Goal: Entertainment & Leisure: Consume media (video, audio)

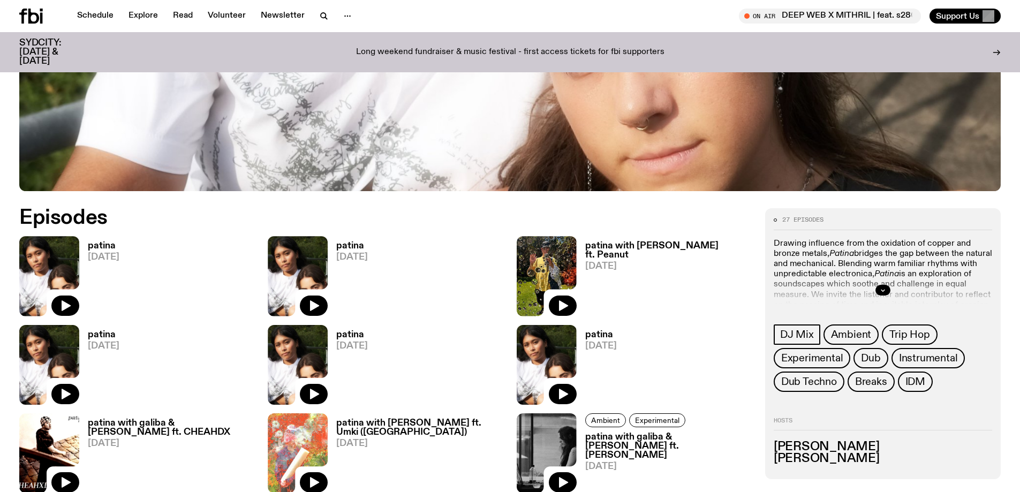
scroll to position [495, 0]
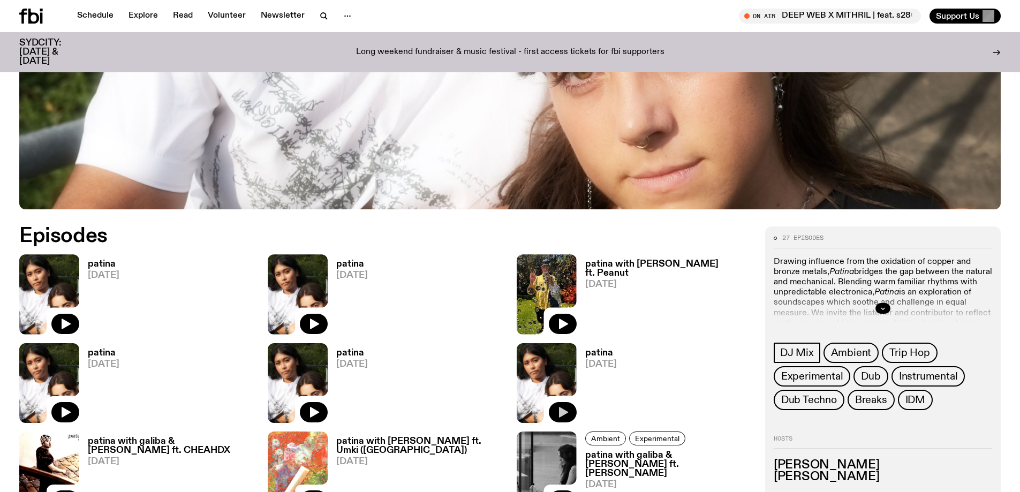
click at [565, 412] on icon "button" at bounding box center [563, 412] width 9 height 11
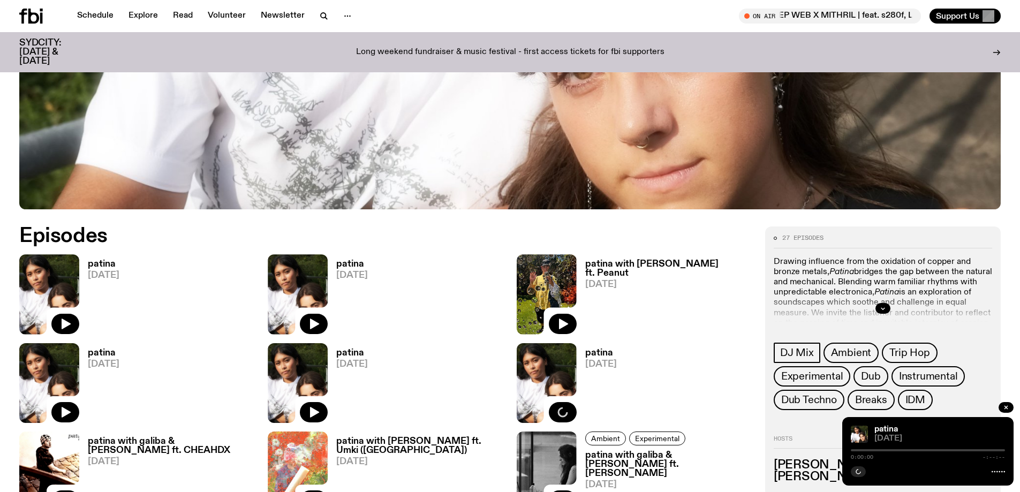
click at [953, 450] on div at bounding box center [928, 450] width 154 height 2
click at [950, 449] on div "0:00:01 1:59:59" at bounding box center [928, 453] width 154 height 13
click at [953, 453] on div "0:00:01 1:59:59" at bounding box center [928, 453] width 154 height 13
click at [951, 451] on div at bounding box center [928, 450] width 154 height 2
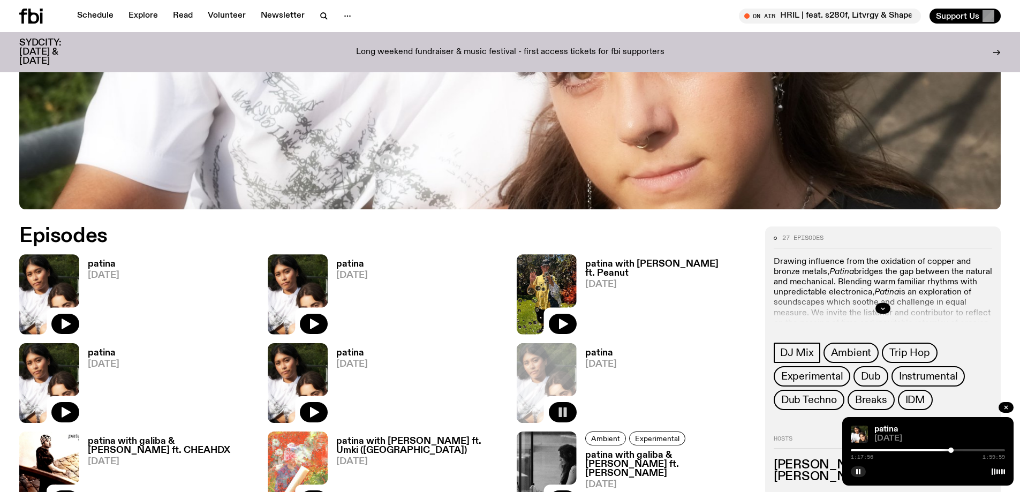
click at [971, 452] on div "1:17:56 1:59:59" at bounding box center [928, 453] width 154 height 13
click at [971, 450] on div at bounding box center [928, 450] width 154 height 2
click at [986, 451] on div at bounding box center [928, 450] width 154 height 2
click at [994, 448] on div "1:44:35 1:59:59" at bounding box center [928, 453] width 154 height 13
click at [995, 449] on div at bounding box center [928, 450] width 154 height 2
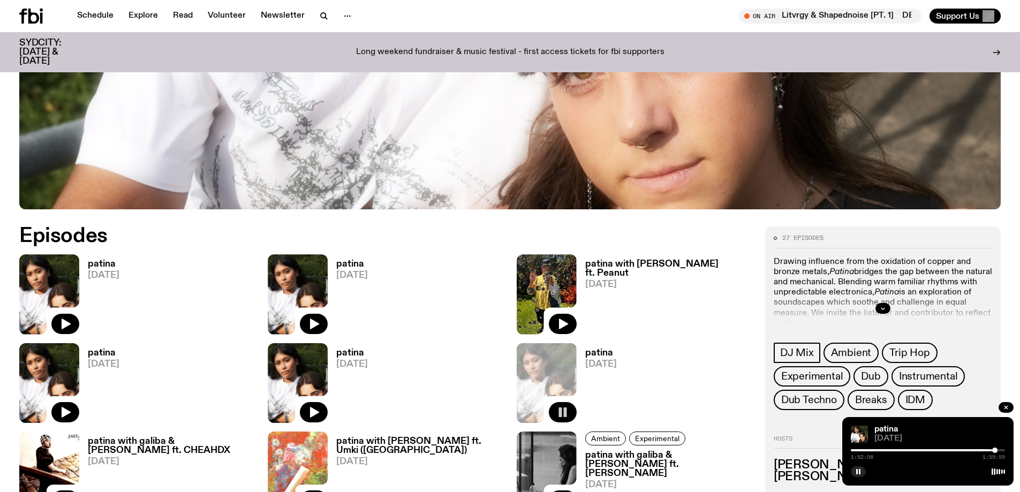
click at [862, 449] on div at bounding box center [918, 450] width 154 height 2
click at [869, 450] on div at bounding box center [928, 450] width 154 height 2
click at [882, 450] on div at bounding box center [928, 450] width 154 height 2
click at [862, 472] on button "button" at bounding box center [858, 472] width 15 height 11
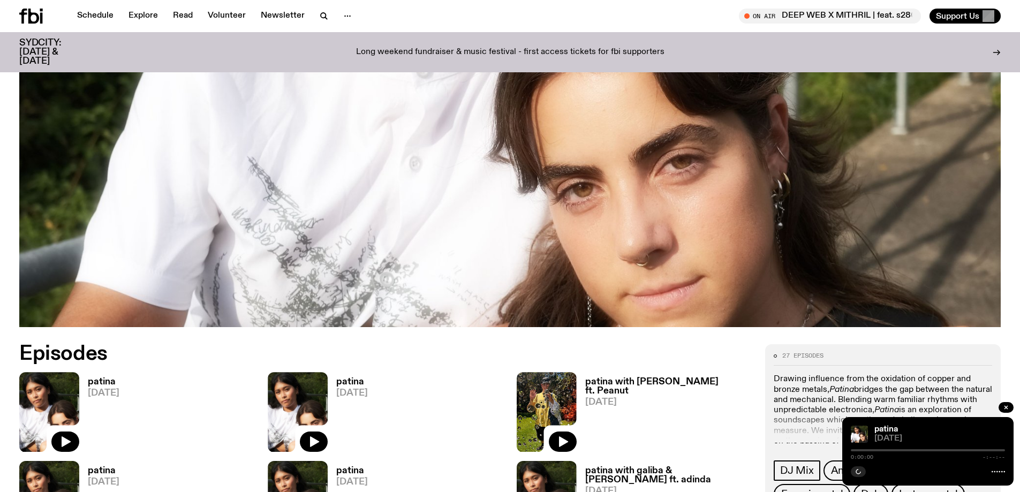
scroll to position [705, 0]
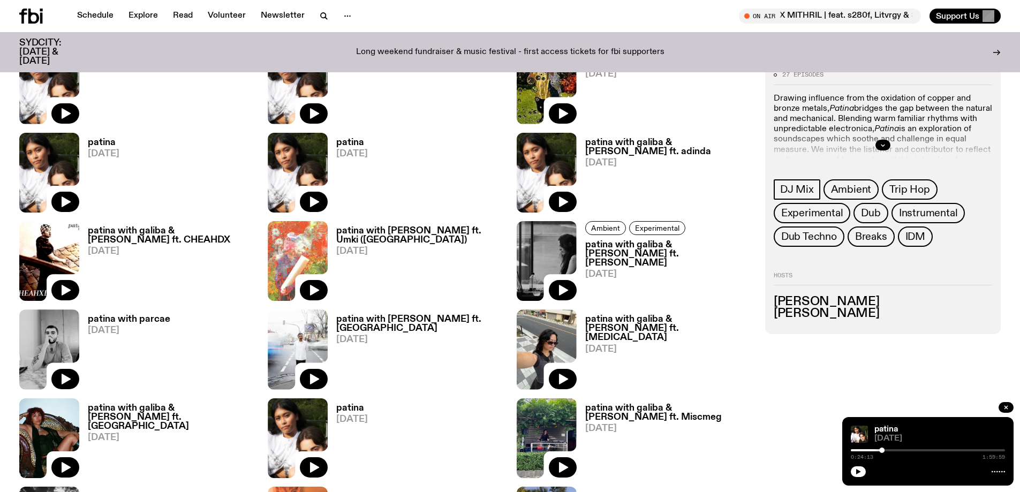
click at [337, 146] on h3 "patina" at bounding box center [352, 142] width 32 height 9
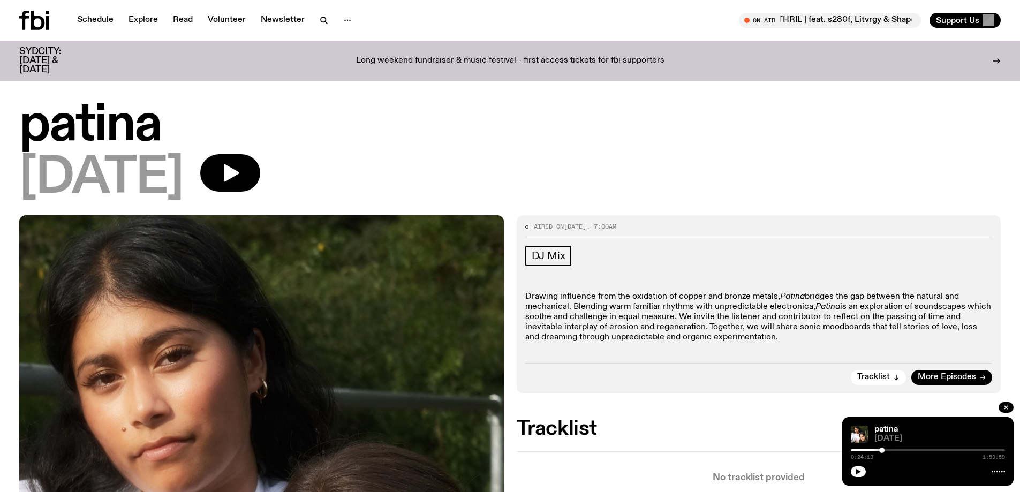
click at [259, 160] on button "button" at bounding box center [230, 172] width 60 height 37
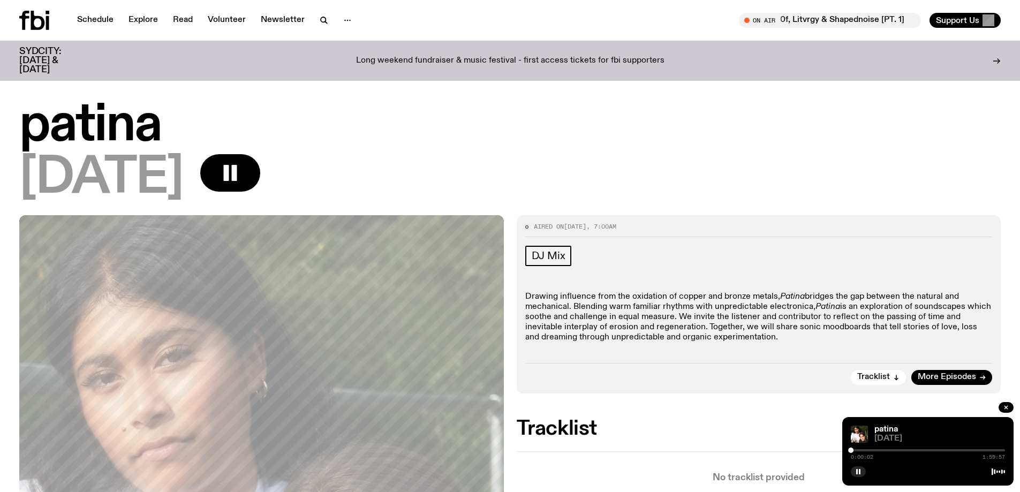
click at [873, 451] on div at bounding box center [928, 450] width 154 height 2
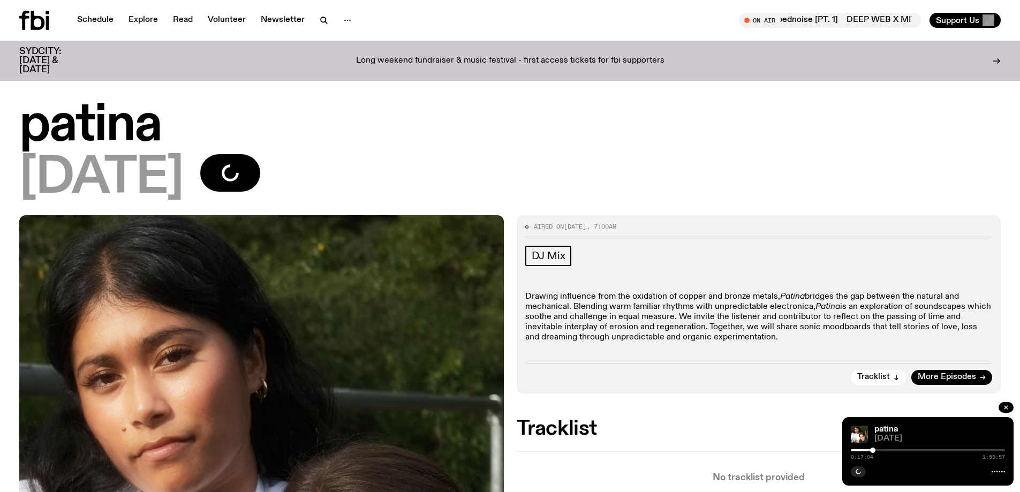
click at [892, 450] on div at bounding box center [928, 450] width 154 height 2
click at [905, 448] on div "0:31:39 1:59:57" at bounding box center [928, 453] width 154 height 13
click at [905, 449] on div "0:31:39 1:59:57" at bounding box center [928, 453] width 154 height 13
click at [905, 450] on div at bounding box center [928, 450] width 154 height 2
click at [929, 449] on div at bounding box center [928, 450] width 154 height 2
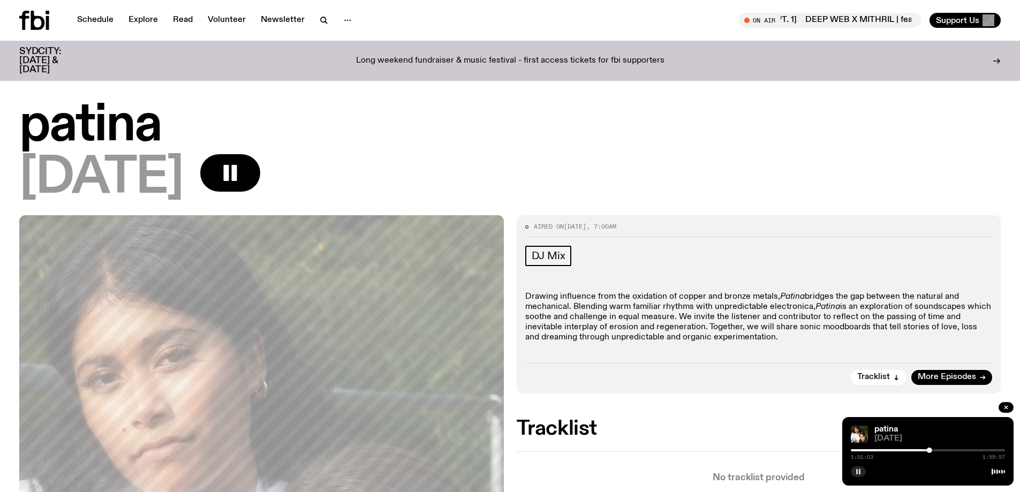
click at [859, 471] on icon "button" at bounding box center [858, 472] width 6 height 6
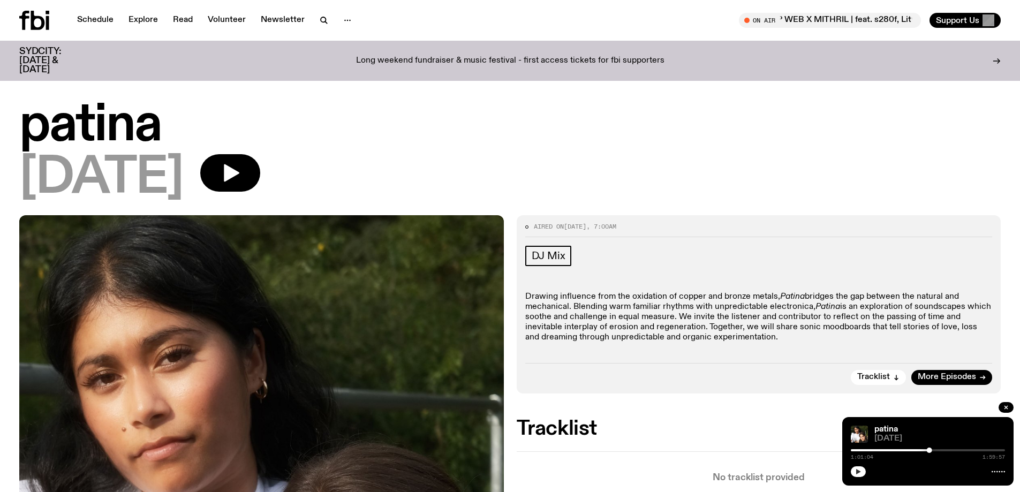
click at [982, 450] on div at bounding box center [928, 450] width 154 height 2
click at [858, 472] on icon "button" at bounding box center [858, 471] width 5 height 5
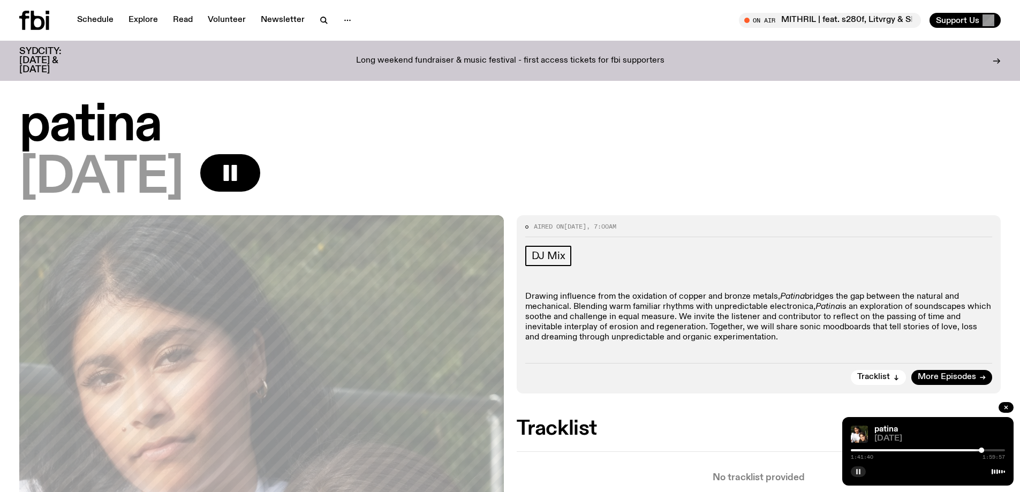
click at [993, 450] on div at bounding box center [928, 450] width 154 height 2
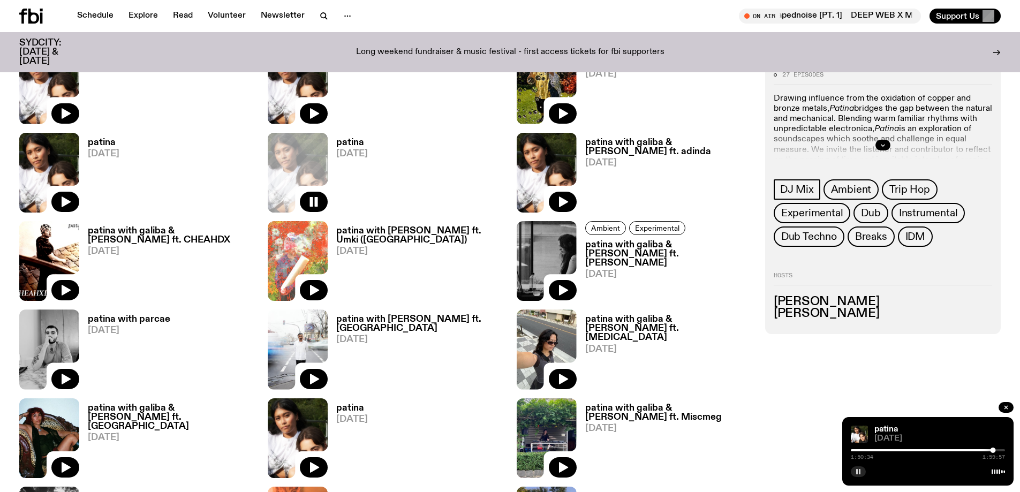
scroll to position [491, 0]
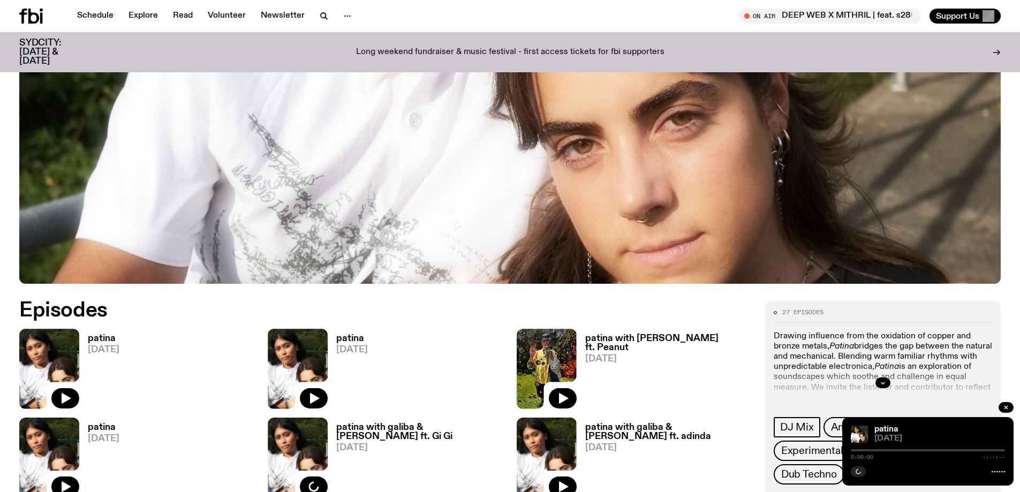
scroll to position [563, 0]
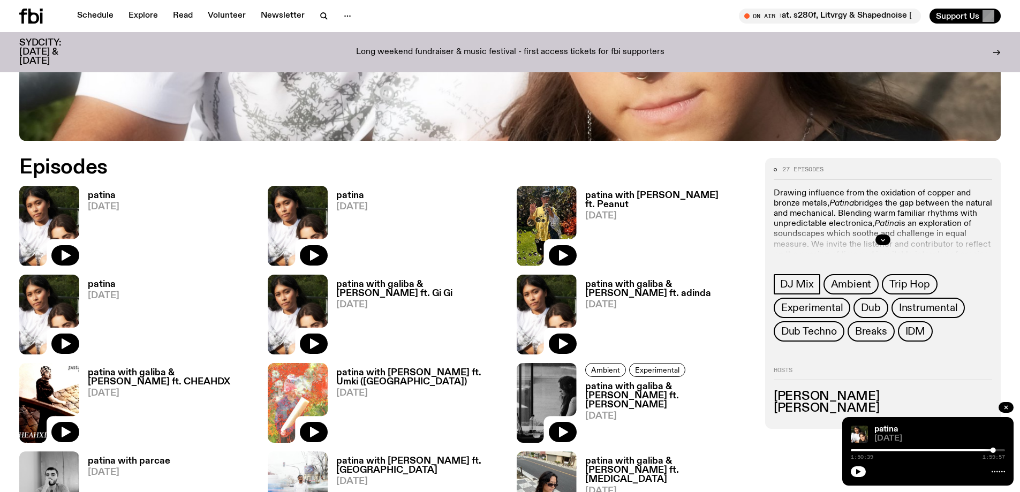
click at [107, 284] on h3 "patina" at bounding box center [104, 284] width 32 height 9
